Goal: Task Accomplishment & Management: Use online tool/utility

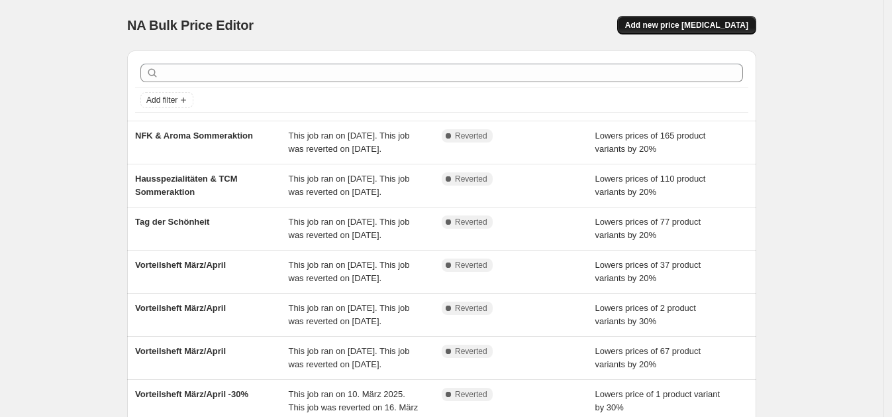
click at [722, 27] on span "Add new price [MEDICAL_DATA]" at bounding box center [686, 25] width 123 height 11
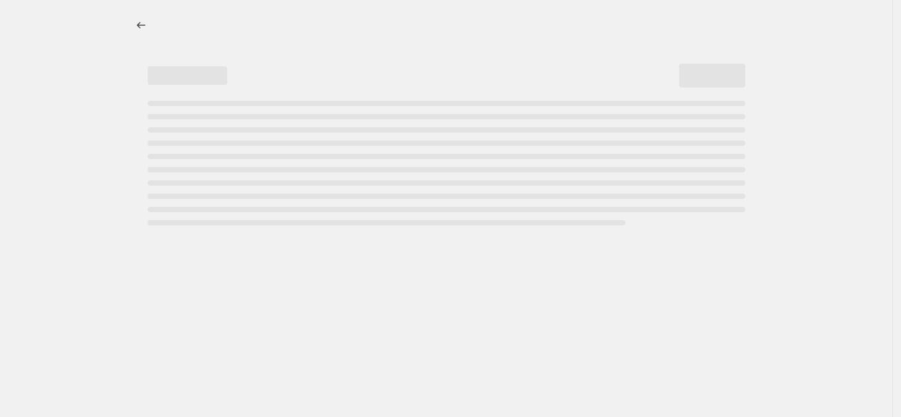
select select "percentage"
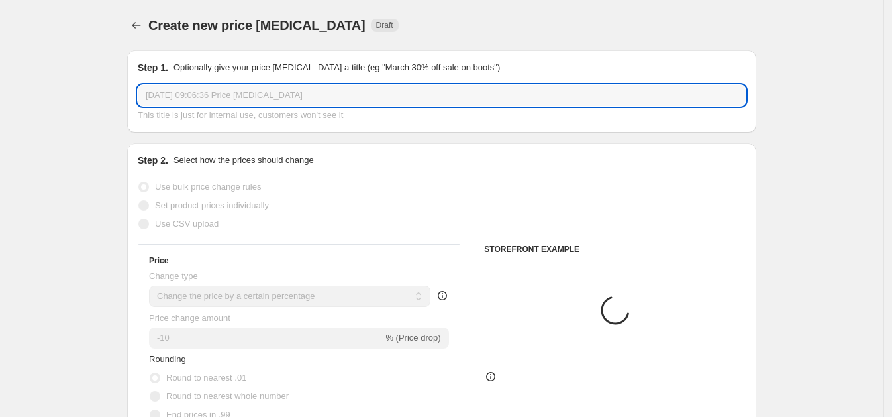
click at [210, 103] on input "[DATE] 09:06:36 Price [MEDICAL_DATA]" at bounding box center [442, 95] width 608 height 21
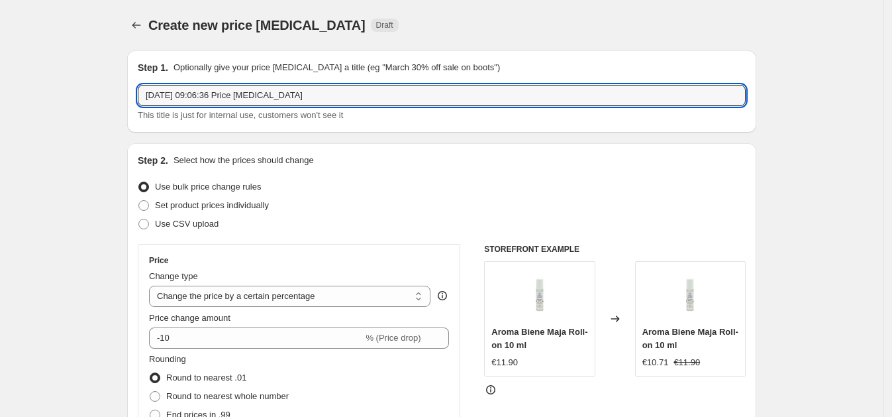
drag, startPoint x: 358, startPoint y: 96, endPoint x: 115, endPoint y: 97, distance: 242.5
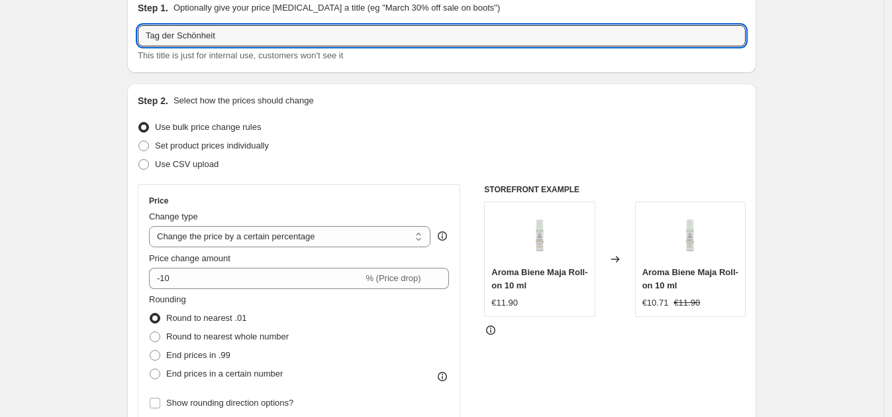
scroll to position [82, 0]
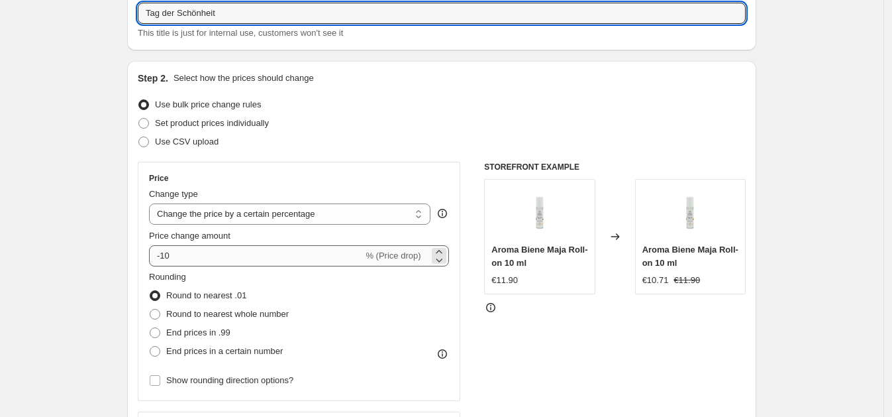
type input "Tag der Schönheit"
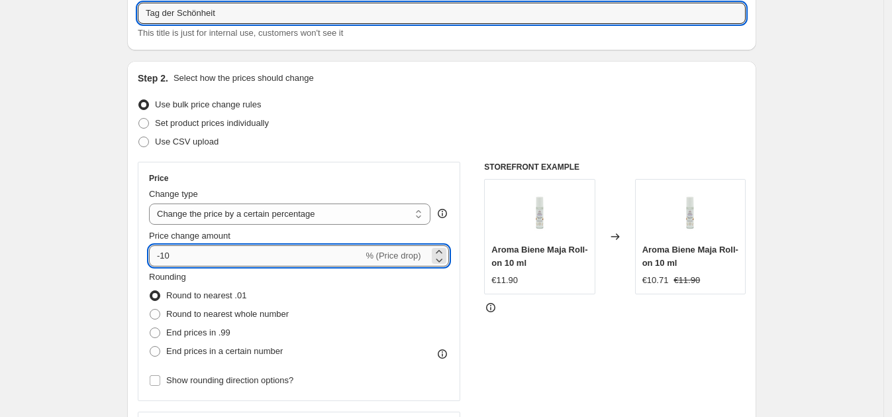
click at [288, 250] on input "-10" at bounding box center [256, 255] width 214 height 21
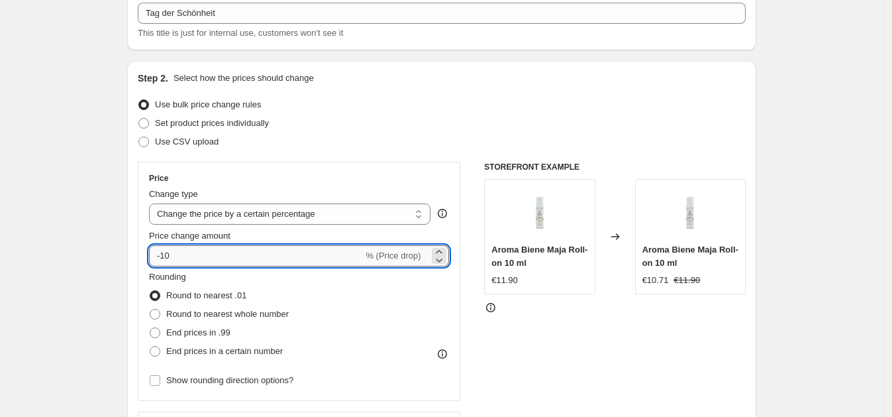
drag, startPoint x: 229, startPoint y: 252, endPoint x: 164, endPoint y: 254, distance: 64.3
click at [164, 254] on input "-10" at bounding box center [256, 255] width 214 height 21
type input "-20"
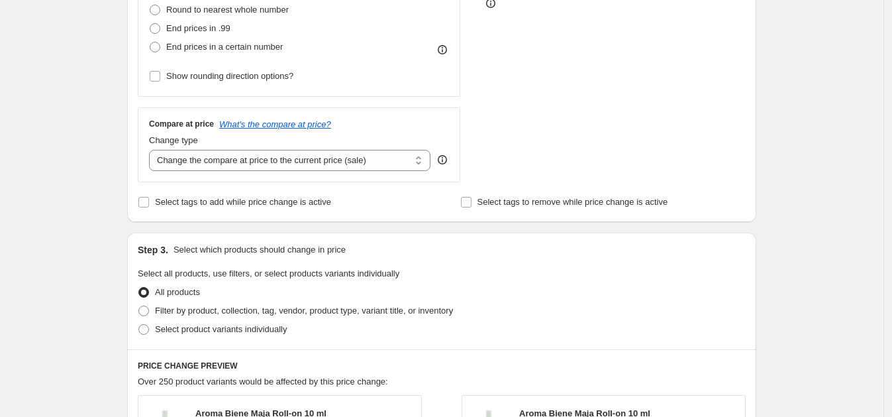
scroll to position [414, 0]
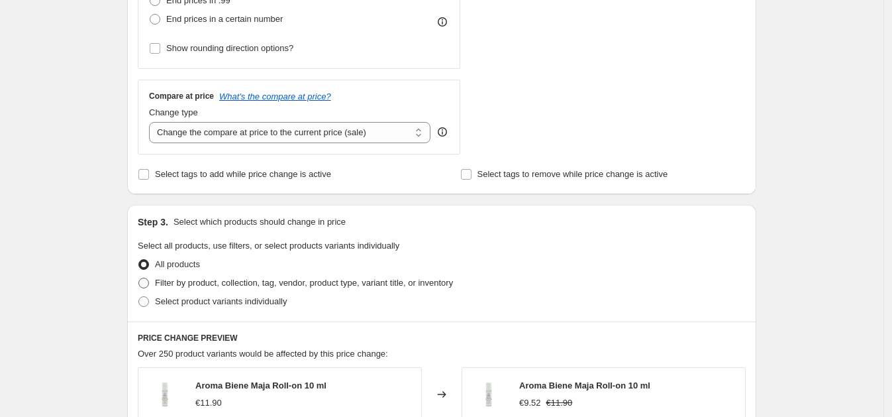
click at [149, 282] on span at bounding box center [143, 283] width 11 height 11
click at [139, 278] on input "Filter by product, collection, tag, vendor, product type, variant title, or inv…" at bounding box center [138, 278] width 1 height 1
radio input "true"
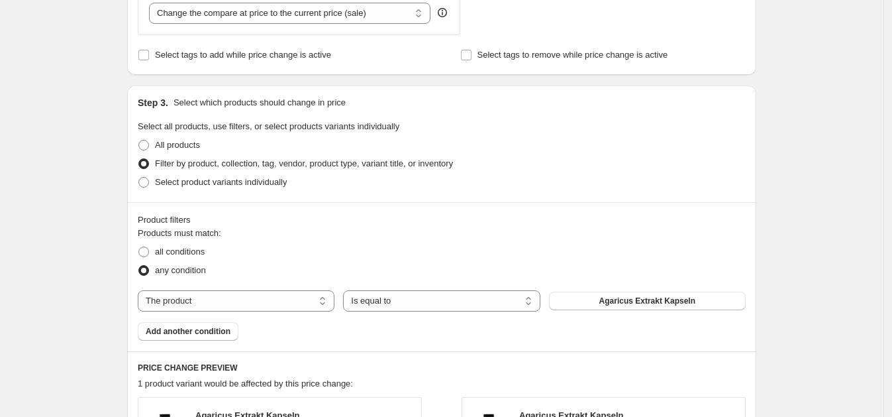
scroll to position [579, 0]
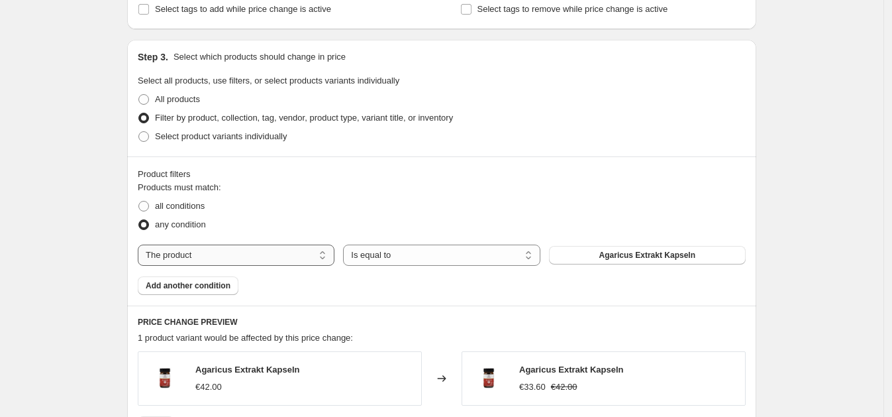
click at [272, 260] on select "The product The product's collection The product's tag The product's vendor The…" at bounding box center [236, 254] width 197 height 21
select select "collection"
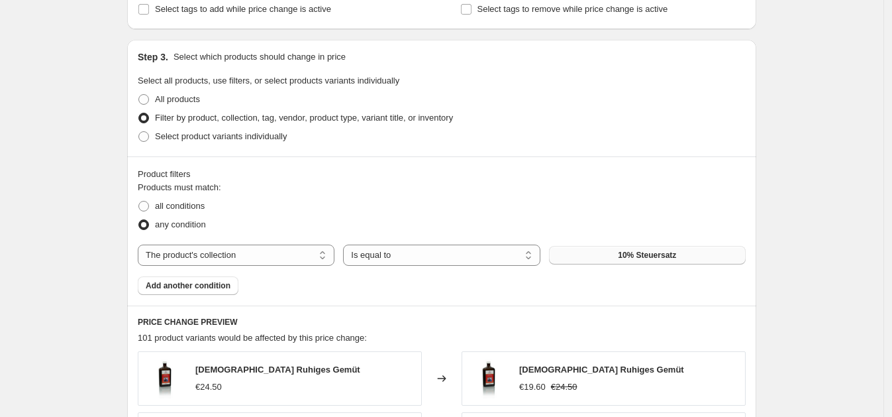
click at [655, 257] on span "10% Steuersatz" at bounding box center [647, 255] width 58 height 11
click at [149, 208] on span at bounding box center [143, 206] width 11 height 11
click at [139, 201] on input "all conditions" at bounding box center [138, 201] width 1 height 1
radio input "true"
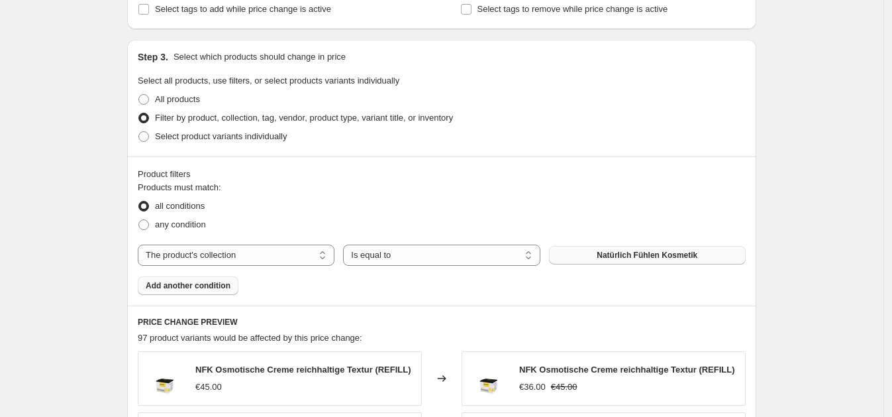
click at [196, 284] on span "Add another condition" at bounding box center [188, 285] width 85 height 11
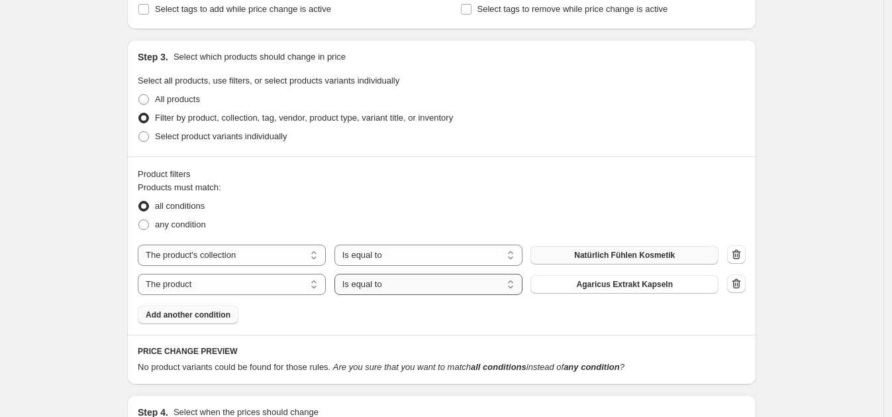
click at [391, 284] on select "Is equal to Is not equal to" at bounding box center [429, 284] width 188 height 21
select select "not_equal"
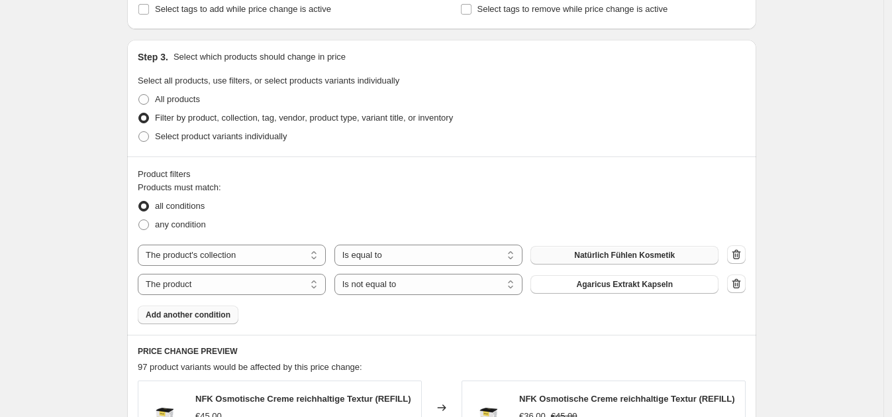
click at [586, 285] on span "Agaricus Extrakt Kapseln" at bounding box center [625, 284] width 96 height 11
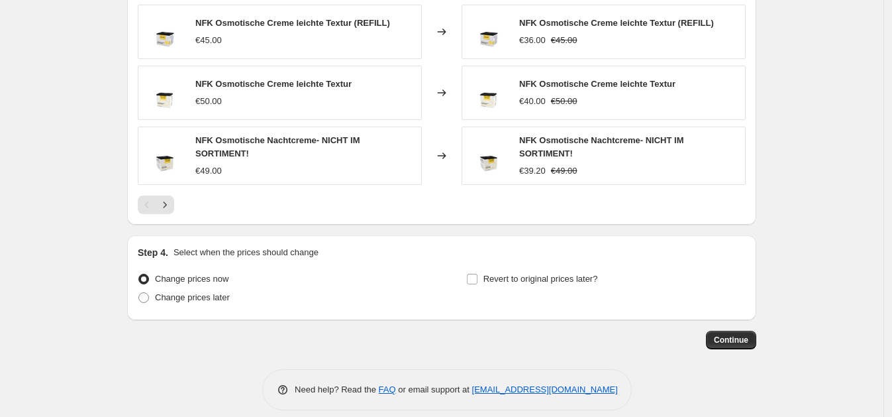
scroll to position [1084, 0]
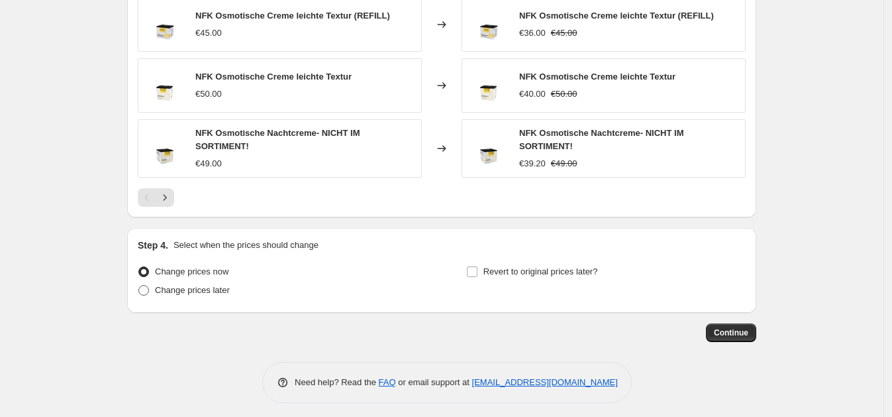
click at [148, 285] on span at bounding box center [143, 290] width 11 height 11
click at [139, 285] on input "Change prices later" at bounding box center [138, 285] width 1 height 1
radio input "true"
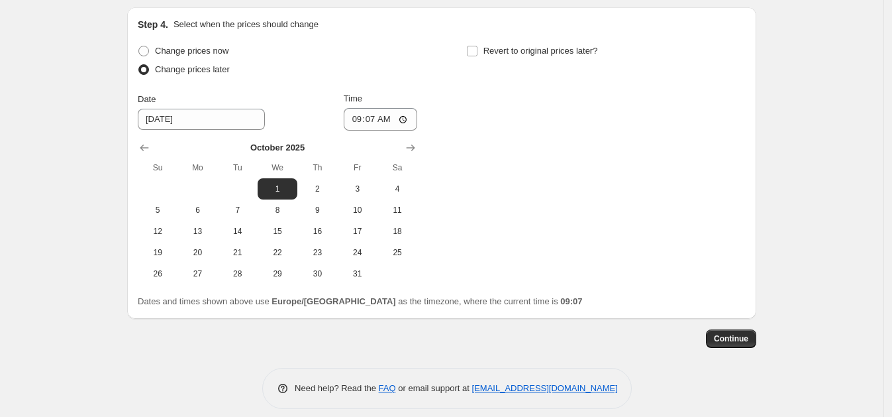
scroll to position [1311, 0]
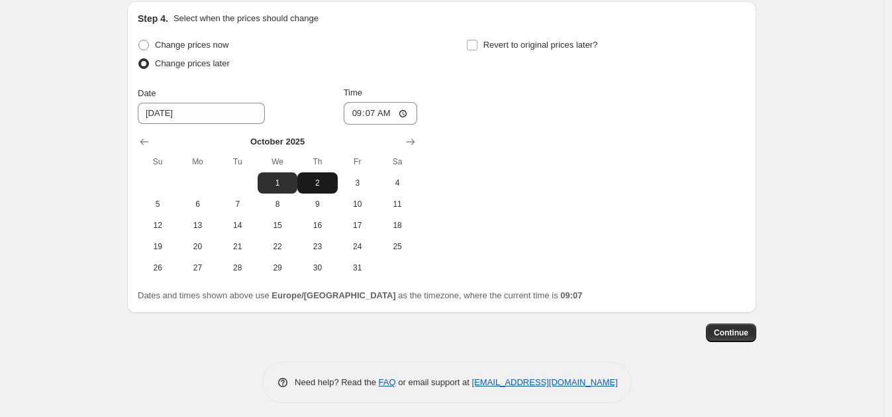
click at [309, 184] on button "2" at bounding box center [317, 182] width 40 height 21
type input "[DATE]"
click at [387, 109] on input "09:07" at bounding box center [381, 113] width 74 height 23
click at [372, 107] on input "09:07" at bounding box center [381, 113] width 74 height 23
type input "00:01"
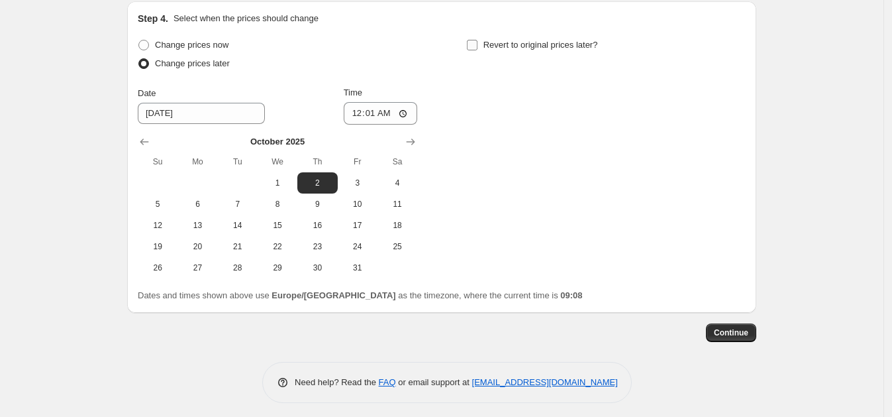
click at [478, 40] on input "Revert to original prices later?" at bounding box center [472, 45] width 11 height 11
checkbox input "true"
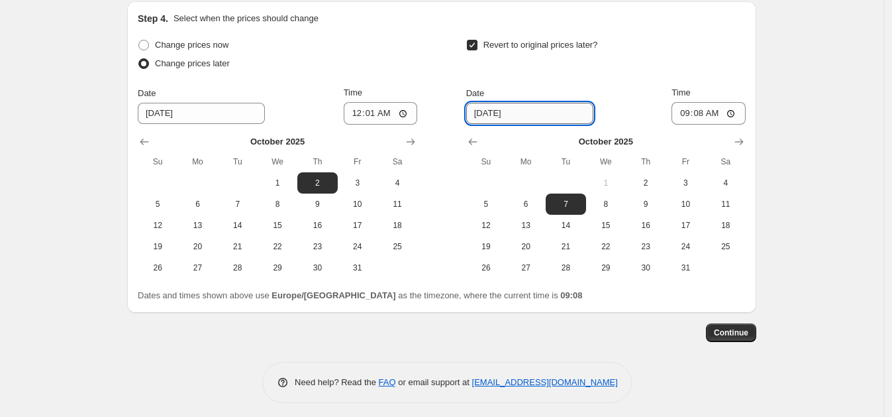
click at [516, 111] on input "[DATE]" at bounding box center [529, 113] width 127 height 21
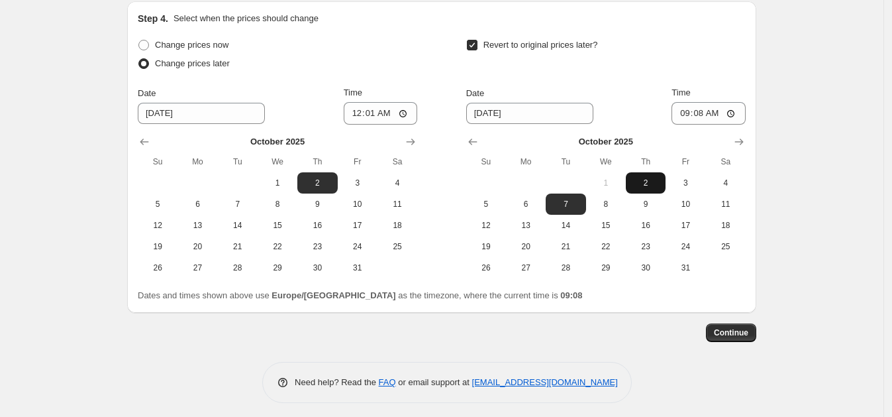
click at [652, 178] on span "2" at bounding box center [645, 183] width 29 height 11
type input "[DATE]"
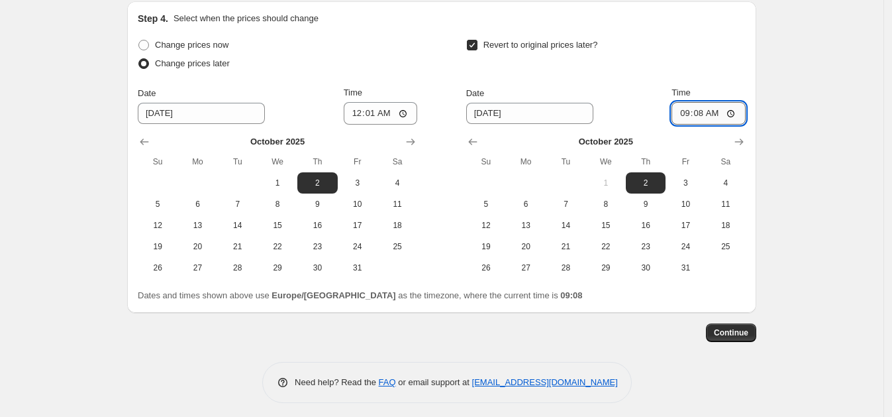
click at [713, 112] on input "09:08" at bounding box center [709, 113] width 74 height 23
click at [706, 108] on input "09:08" at bounding box center [709, 113] width 74 height 23
type input "23:59"
click at [725, 331] on span "Continue" at bounding box center [731, 332] width 34 height 11
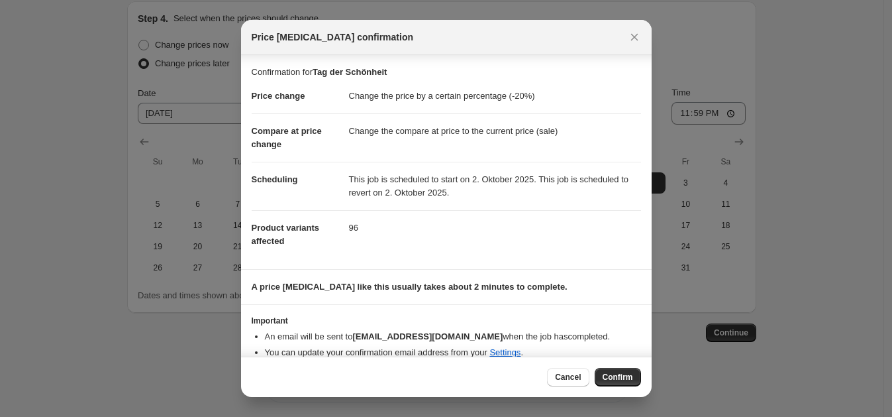
scroll to position [15, 0]
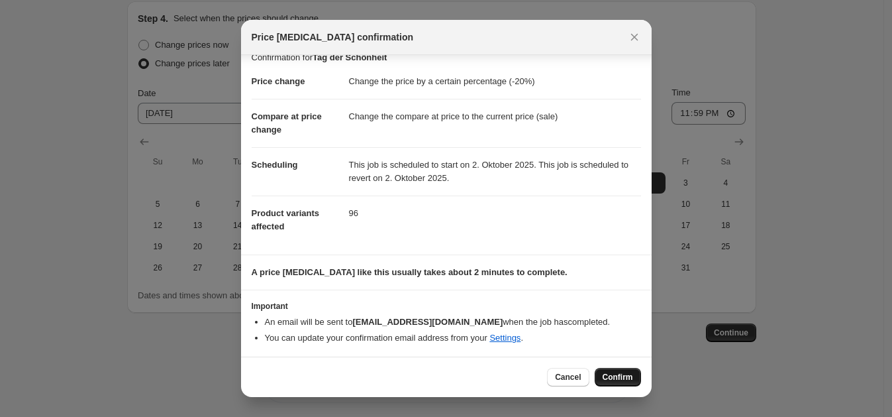
click at [609, 377] on span "Confirm" at bounding box center [618, 377] width 30 height 11
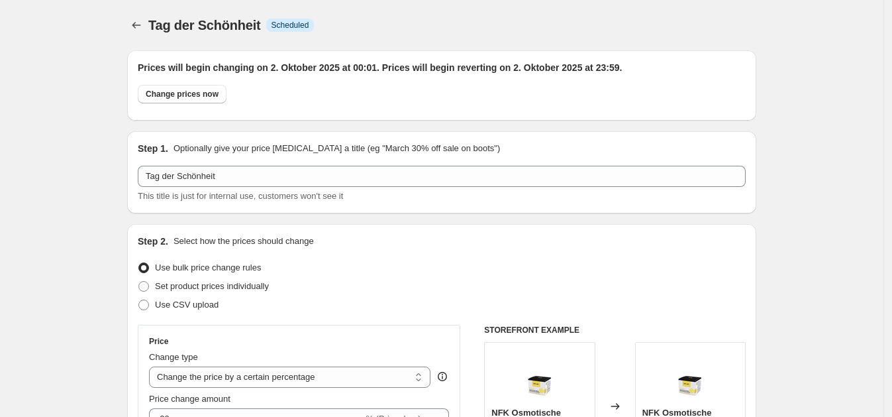
scroll to position [1311, 0]
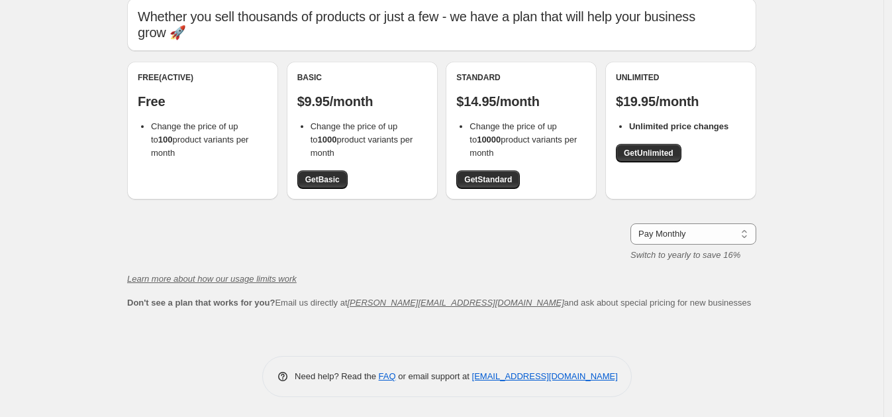
scroll to position [52, 0]
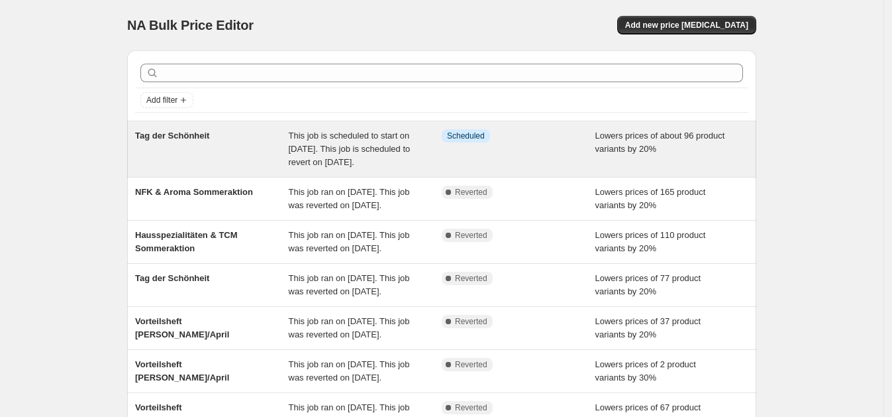
click at [309, 136] on span "This job is scheduled to start on 2. Oktober 2025. This job is scheduled to rev…" at bounding box center [350, 149] width 122 height 36
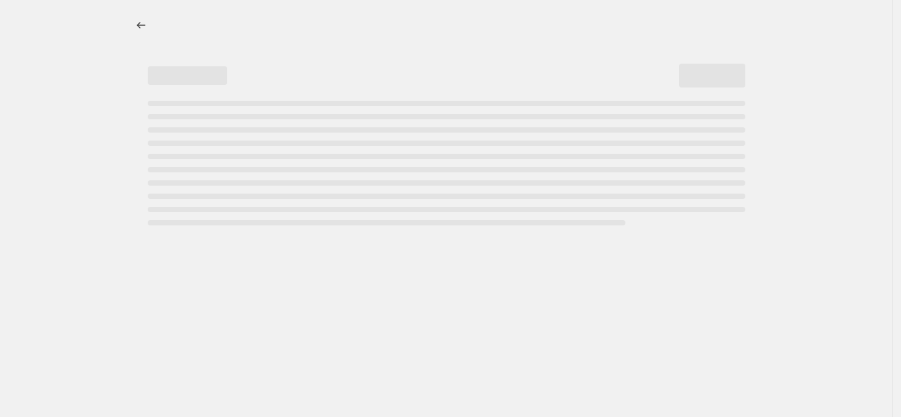
select select "percentage"
select select "collection"
select select "not_equal"
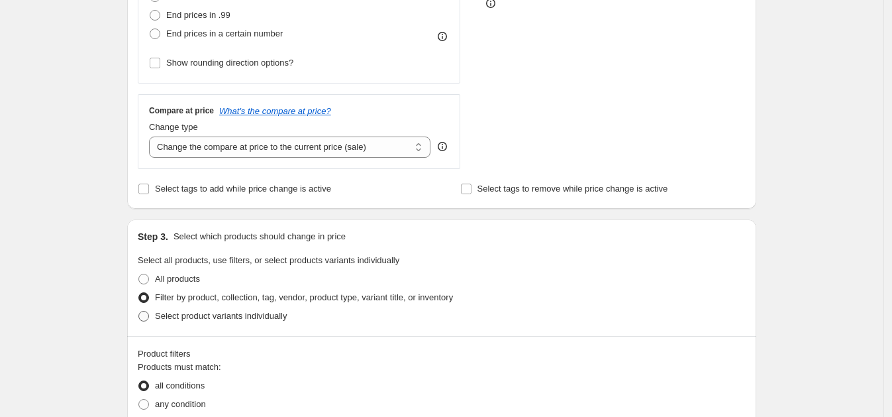
scroll to position [662, 0]
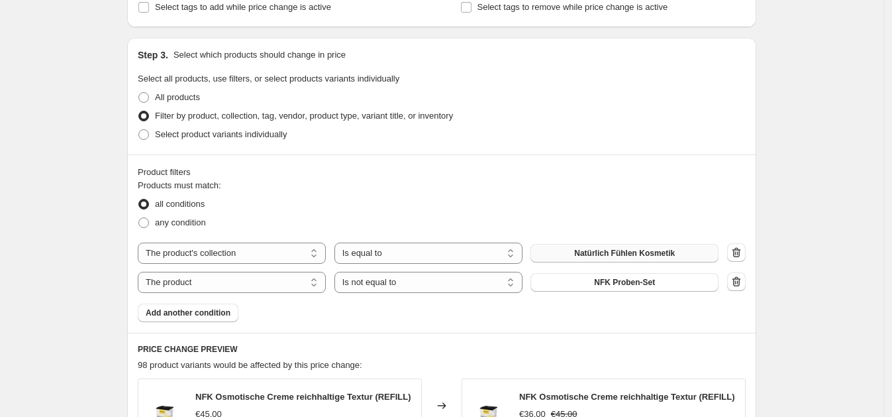
click at [637, 251] on span "Natürlich Fühlen Kosmetik" at bounding box center [624, 253] width 101 height 11
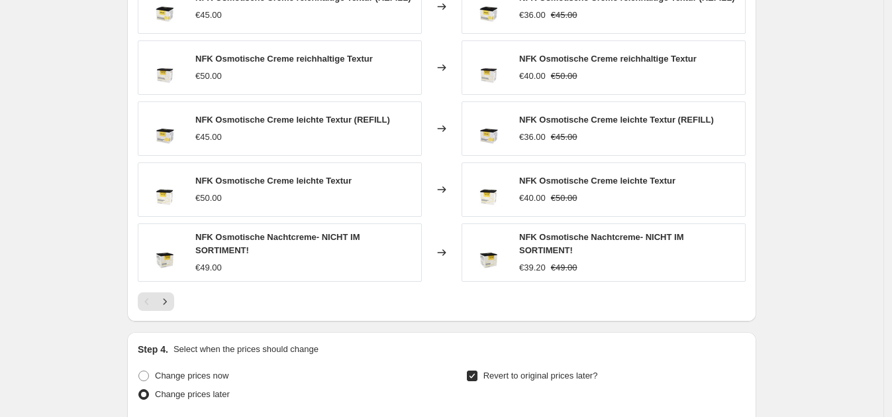
scroll to position [1076, 0]
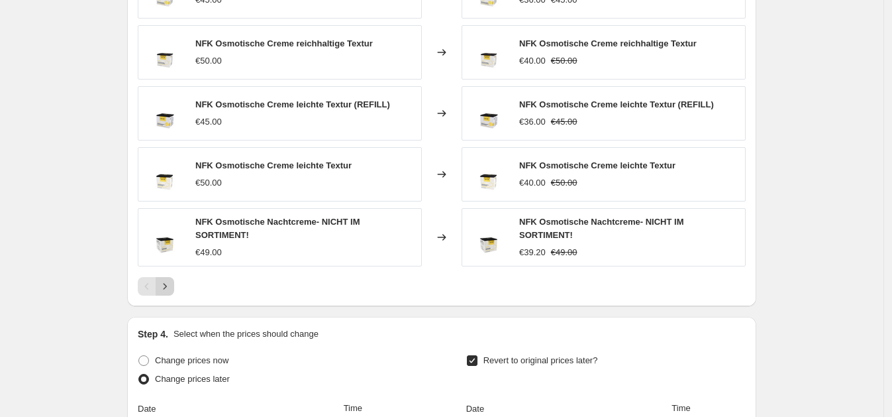
click at [162, 281] on icon "Next" at bounding box center [164, 286] width 13 height 13
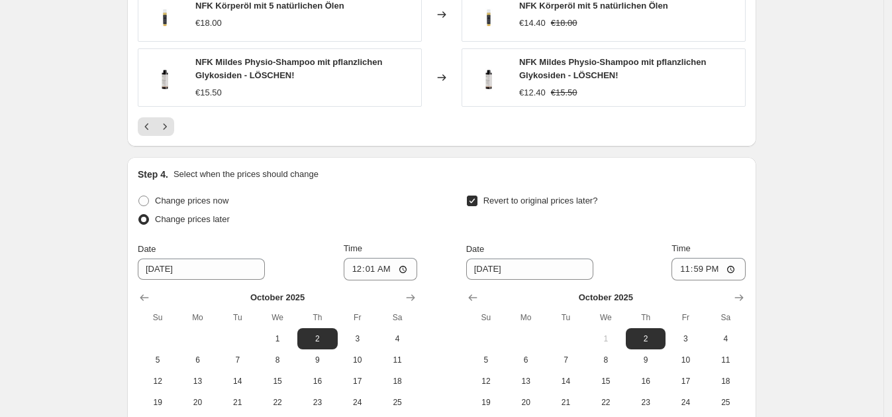
scroll to position [1324, 0]
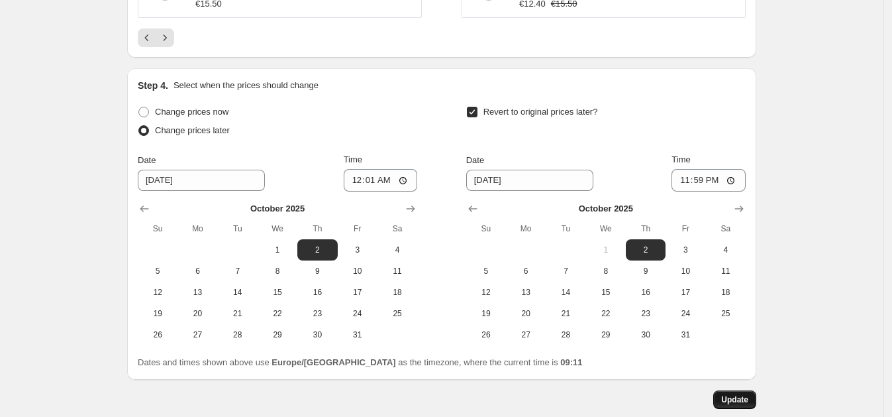
click at [732, 390] on button "Update" at bounding box center [735, 399] width 43 height 19
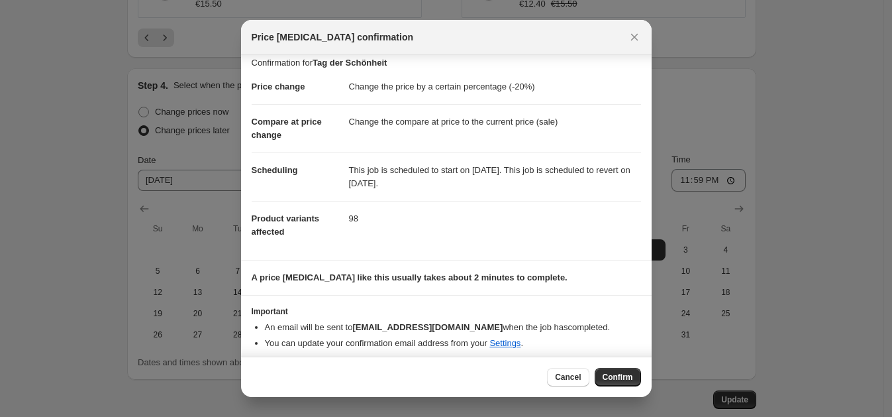
scroll to position [15, 0]
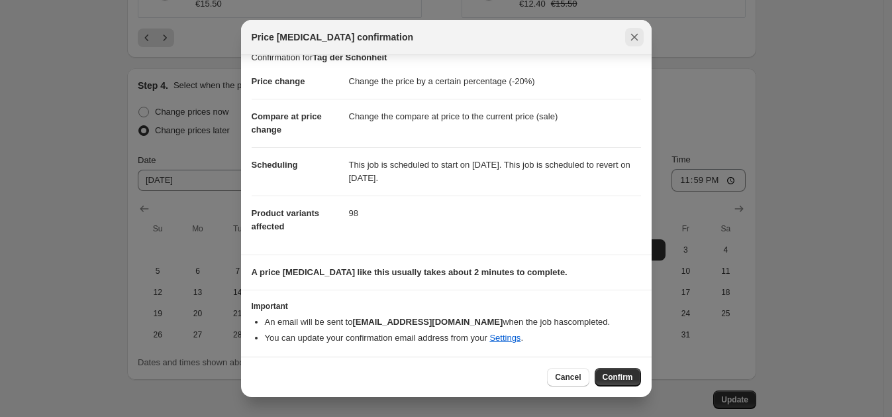
click at [639, 38] on icon "Close" at bounding box center [634, 36] width 13 height 13
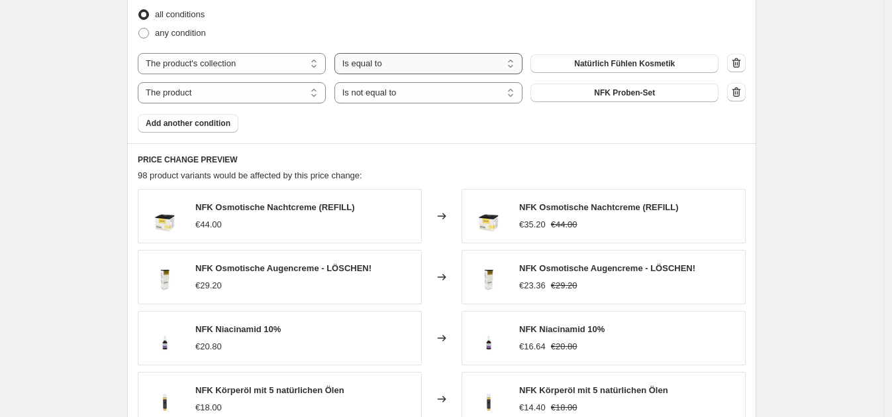
scroll to position [828, 0]
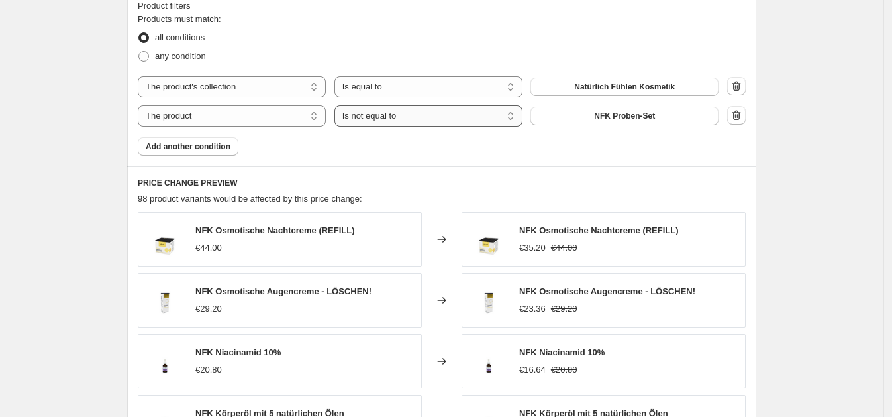
click at [411, 112] on select "Is equal to Is not equal to" at bounding box center [429, 115] width 188 height 21
click at [580, 118] on button "NFK Proben-Set" at bounding box center [625, 116] width 188 height 19
click at [244, 115] on select "The product The product's collection The product's tag The product's vendor The…" at bounding box center [232, 115] width 188 height 21
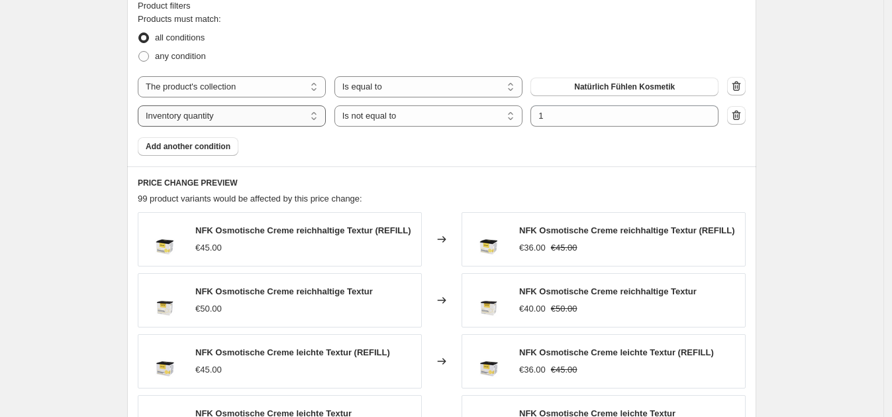
click at [265, 115] on select "The product The product's collection The product's tag The product's vendor The…" at bounding box center [232, 115] width 188 height 21
select select "product_status"
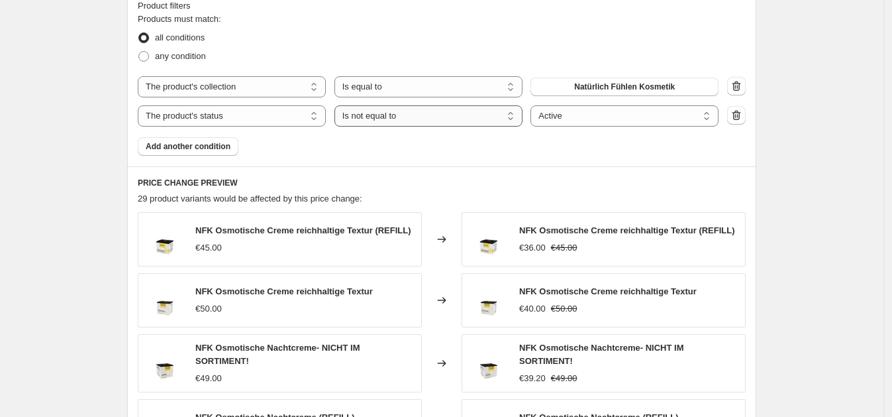
click at [451, 117] on select "Is equal to Is not equal to" at bounding box center [429, 115] width 188 height 21
select select "equal"
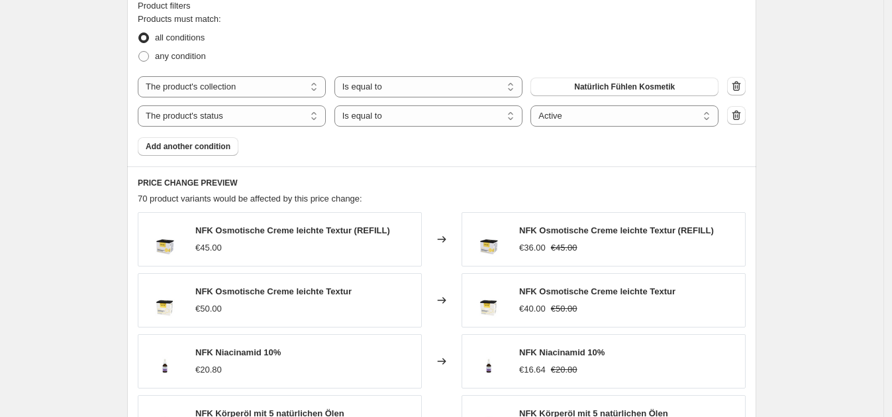
click at [814, 165] on div "Tag der Schönheit. This page is ready Tag der Schönheit Info Scheduled Copy to …" at bounding box center [442, 77] width 884 height 1810
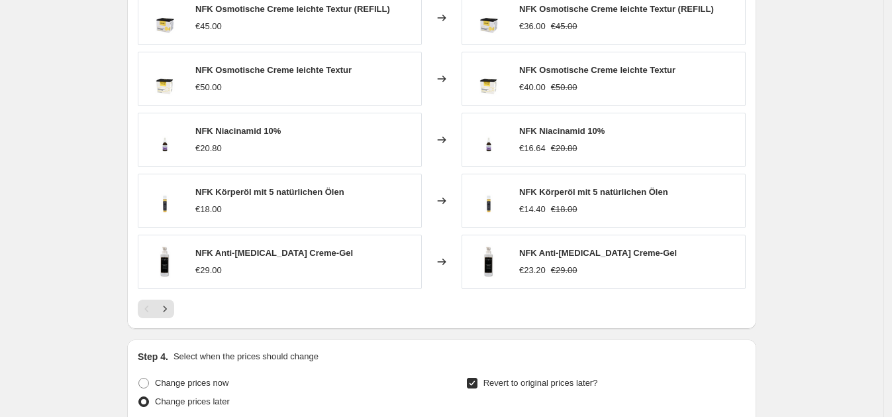
scroll to position [1076, 0]
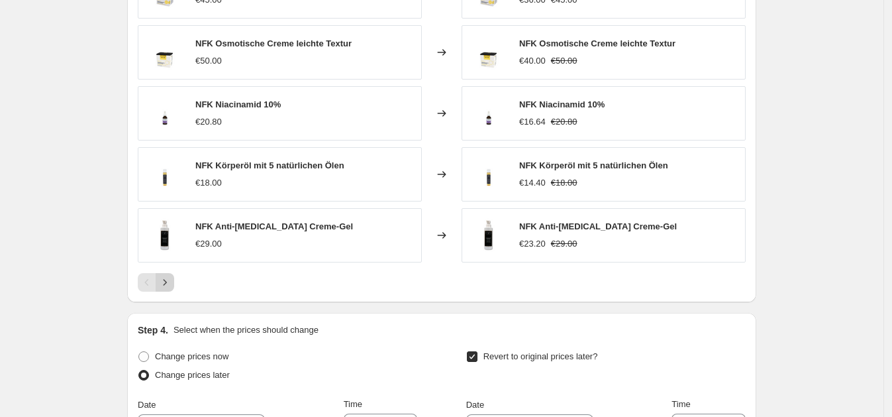
click at [174, 285] on button "Next" at bounding box center [165, 282] width 19 height 19
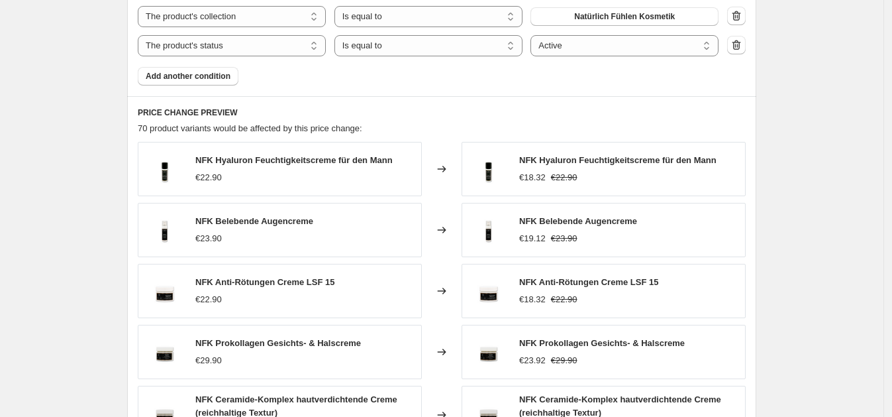
scroll to position [994, 0]
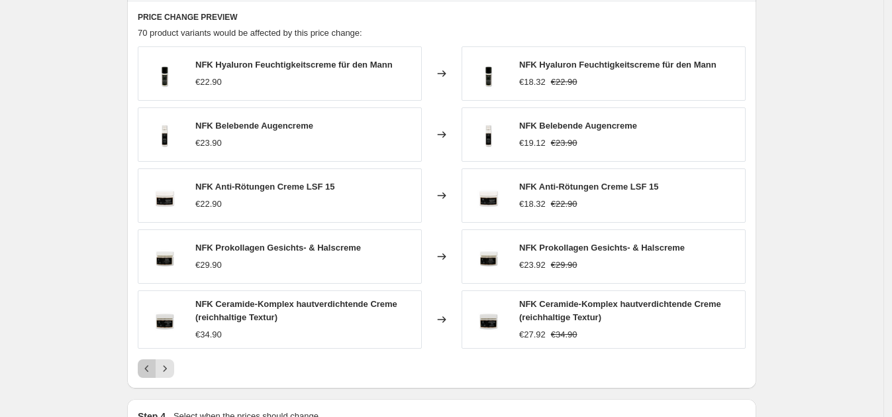
click at [146, 367] on icon "Previous" at bounding box center [146, 368] width 13 height 13
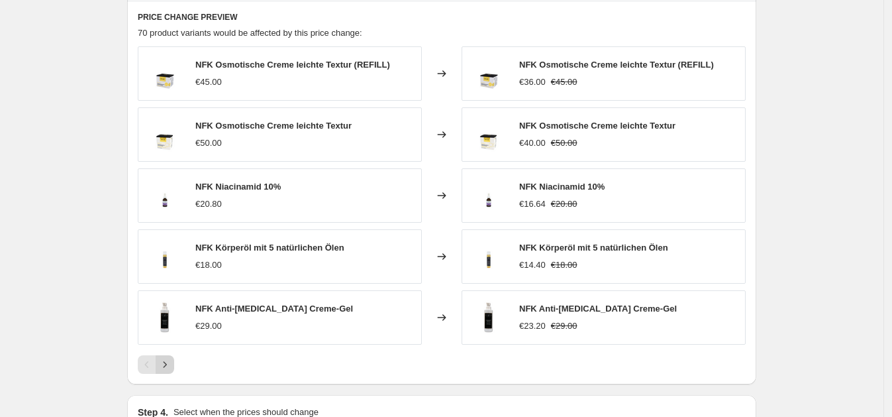
click at [167, 360] on icon "Next" at bounding box center [164, 364] width 13 height 13
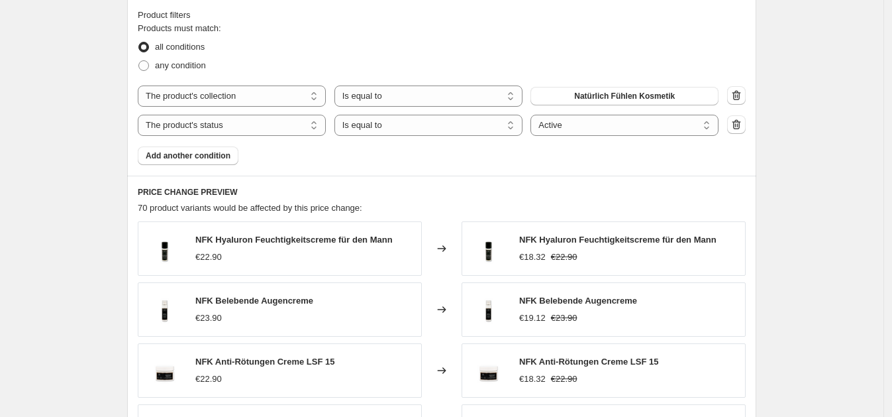
scroll to position [745, 0]
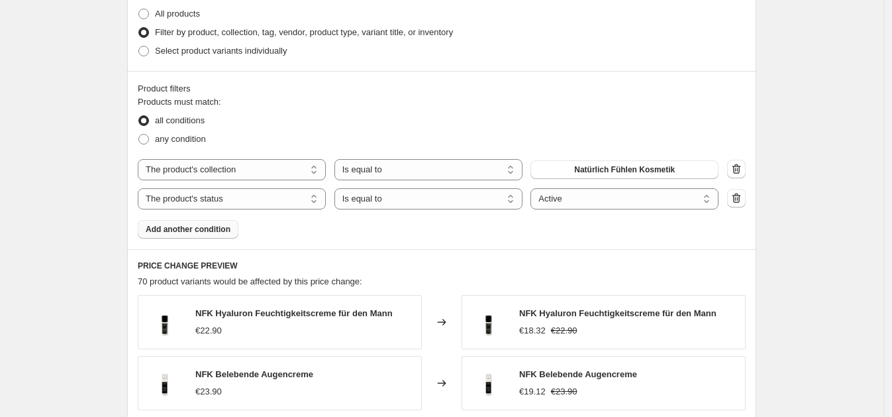
click at [202, 233] on span "Add another condition" at bounding box center [188, 229] width 85 height 11
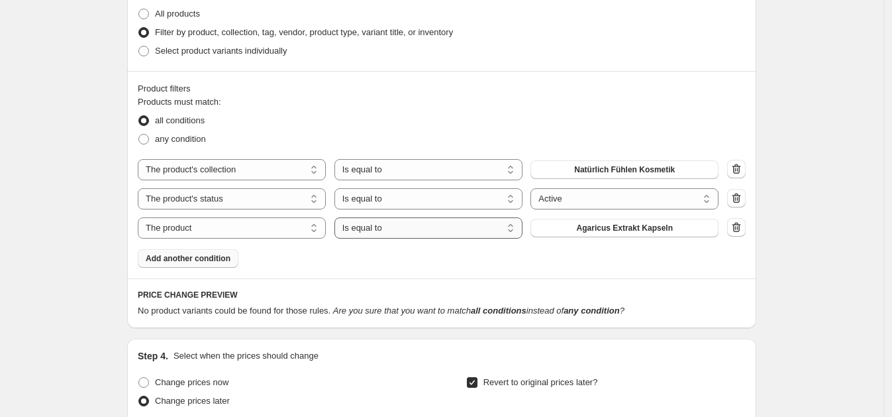
click at [347, 232] on select "Is equal to Is not equal to" at bounding box center [429, 227] width 188 height 21
select select "not_equal"
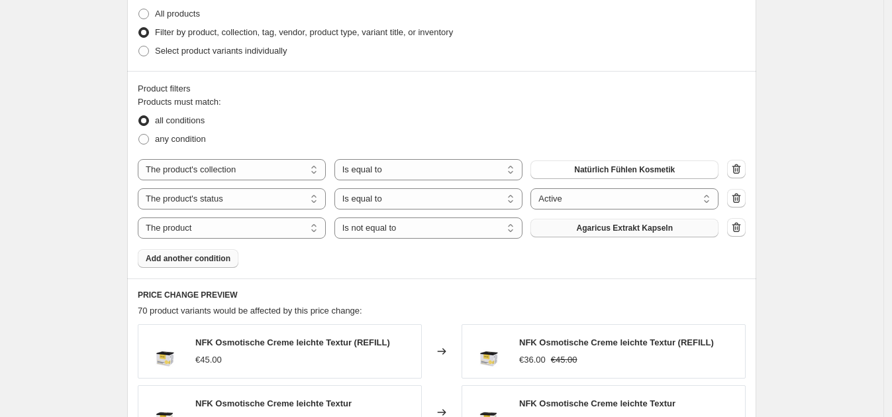
click at [569, 231] on button "Agaricus Extrakt Kapseln" at bounding box center [625, 228] width 188 height 19
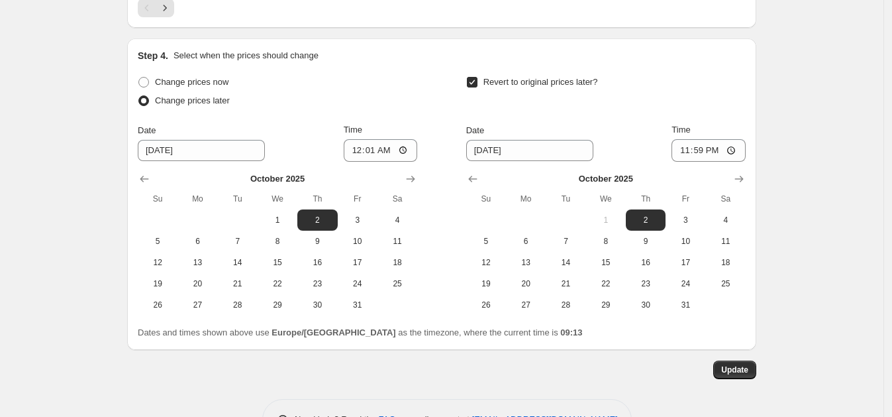
scroll to position [1421, 0]
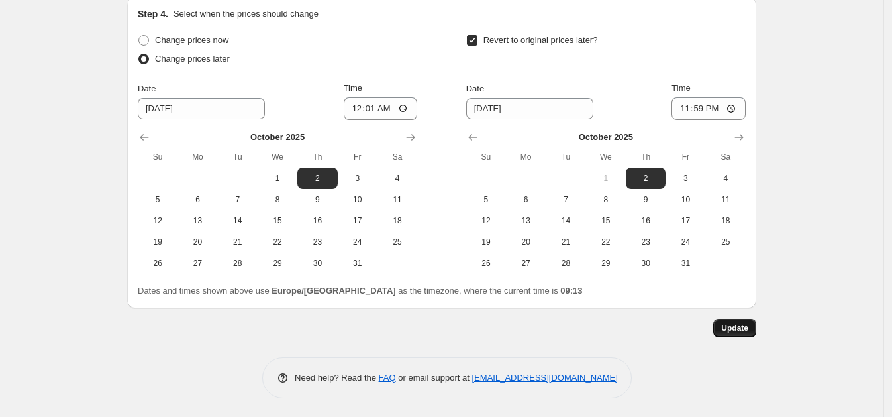
click at [743, 334] on button "Update" at bounding box center [735, 328] width 43 height 19
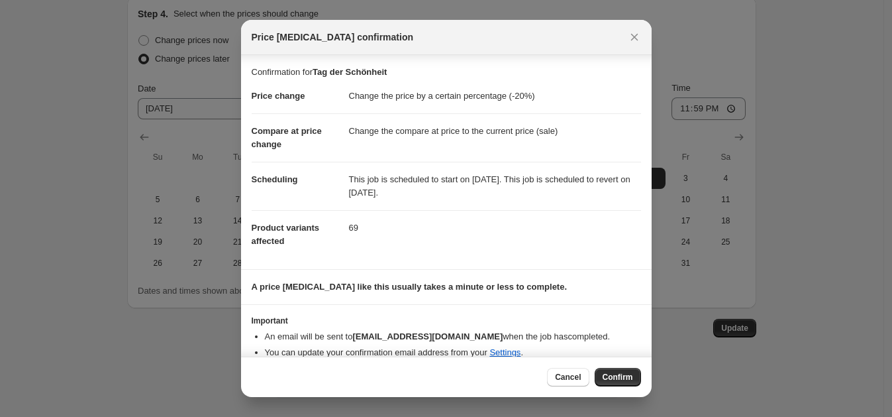
scroll to position [15, 0]
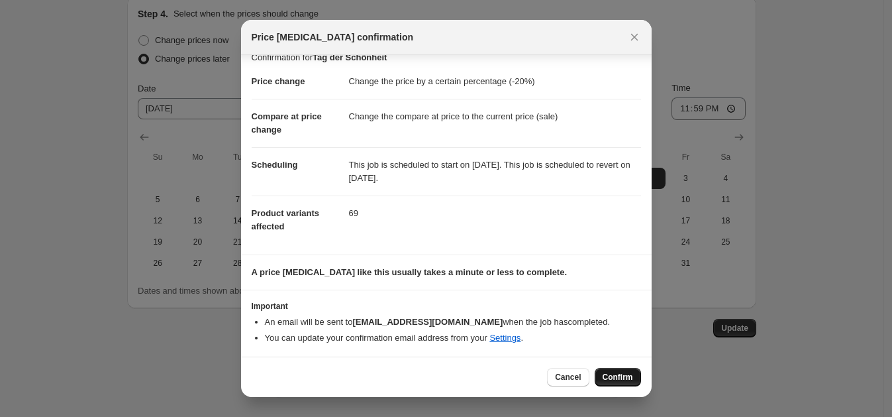
click at [627, 378] on span "Confirm" at bounding box center [618, 377] width 30 height 11
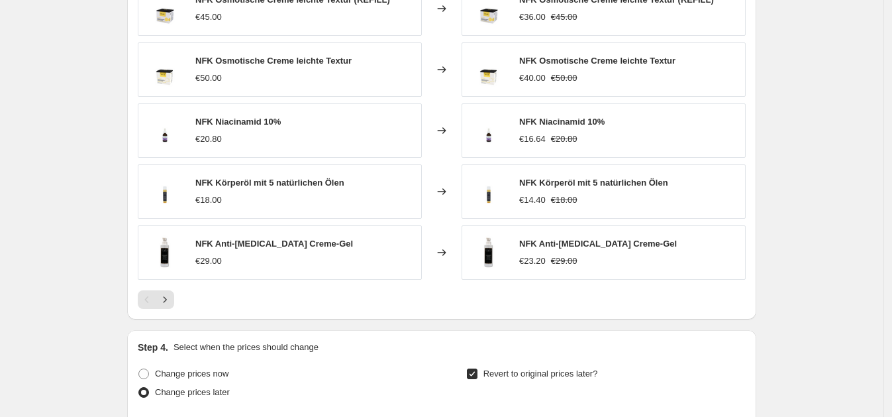
scroll to position [1007, 0]
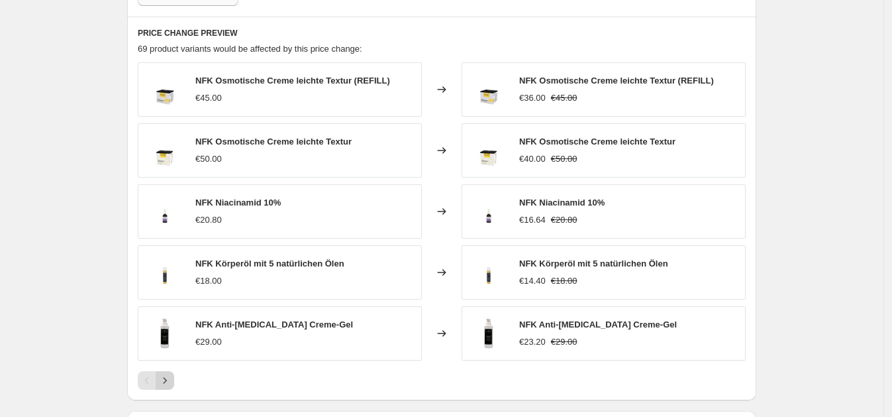
click at [169, 376] on icon "Next" at bounding box center [164, 380] width 13 height 13
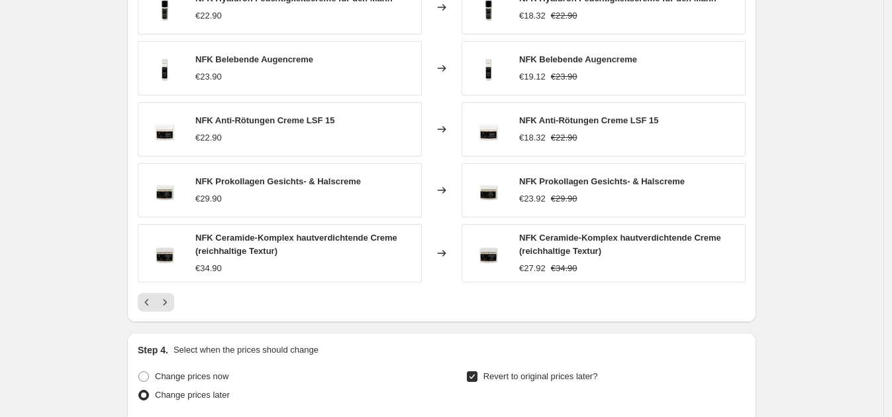
scroll to position [1338, 0]
